Goal: Information Seeking & Learning: Learn about a topic

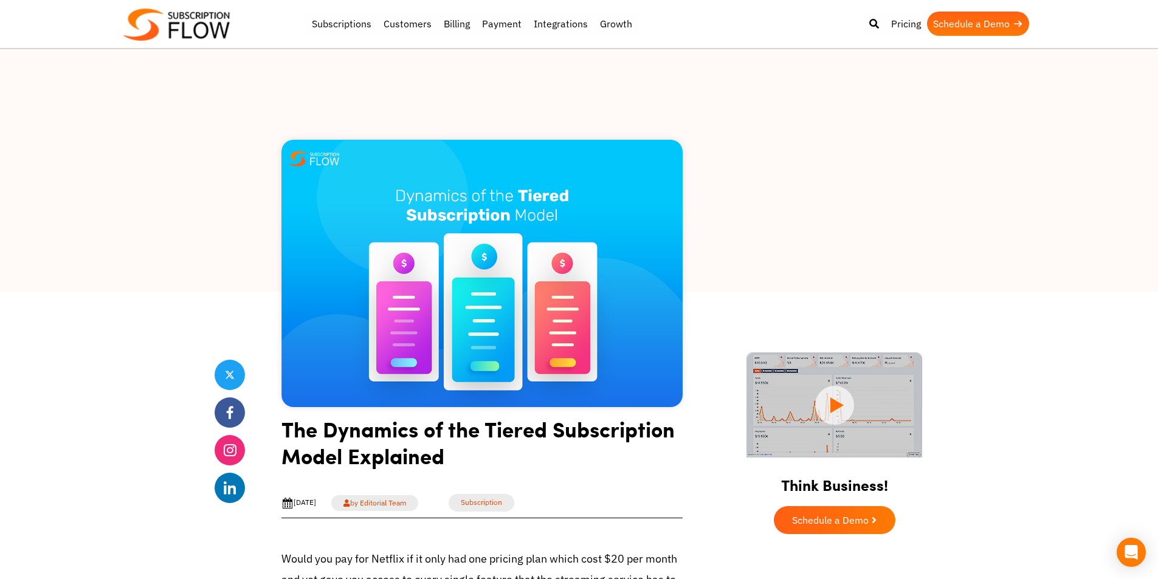
scroll to position [373, 0]
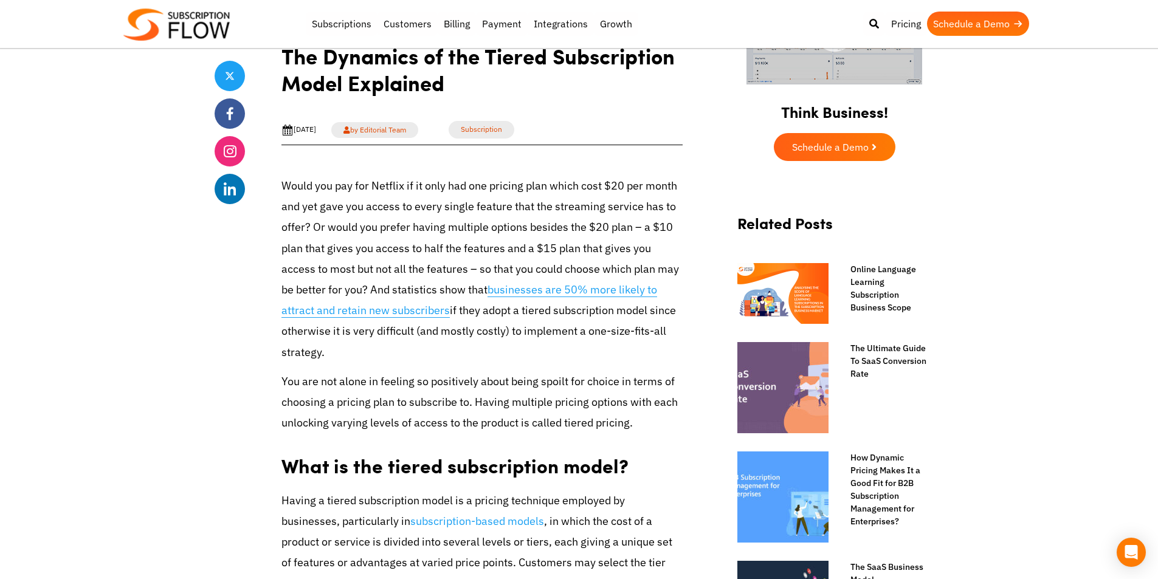
click at [503, 293] on link "businesses are 50% more likely to attract and retain new subscribers" at bounding box center [469, 300] width 376 height 35
